Goal: Task Accomplishment & Management: Manage account settings

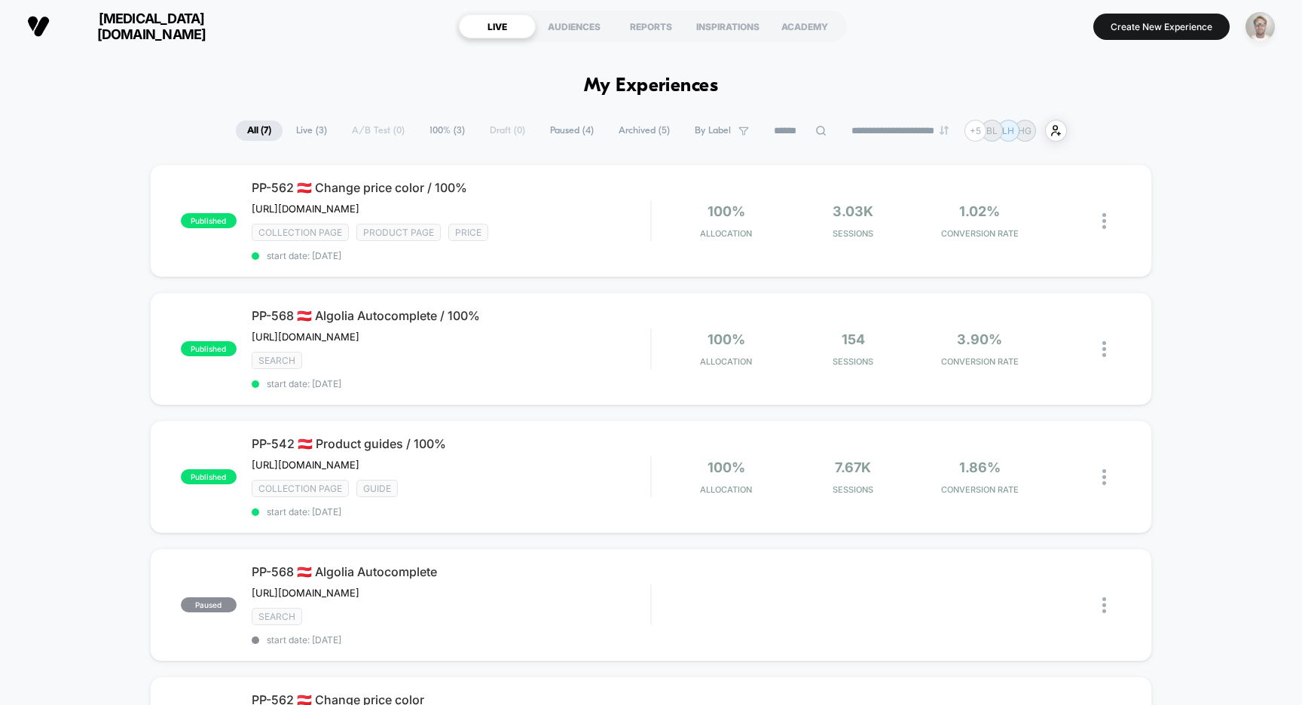
click at [1262, 26] on img "button" at bounding box center [1259, 26] width 29 height 29
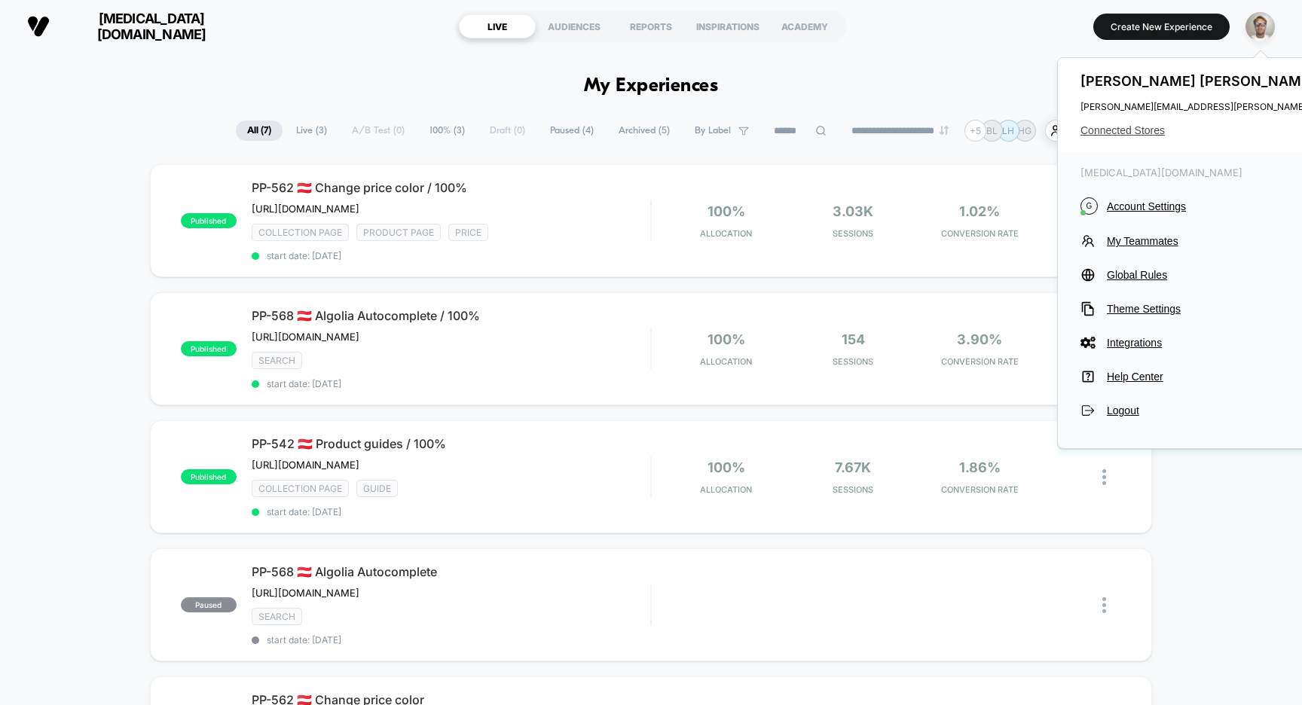
click at [1135, 127] on span "Connected Stores" at bounding box center [1266, 130] width 373 height 12
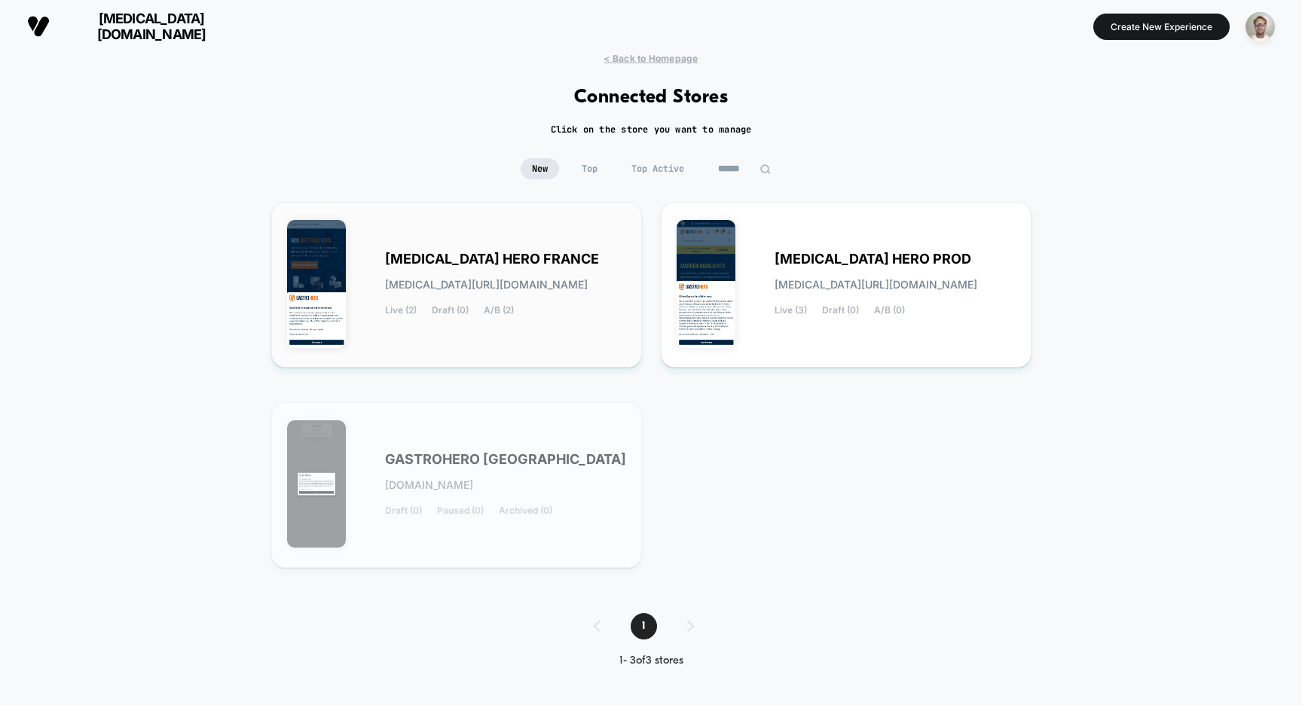
click at [539, 264] on span "[MEDICAL_DATA] HERO FRANCE" at bounding box center [492, 259] width 214 height 11
